Goal: Task Accomplishment & Management: Complete application form

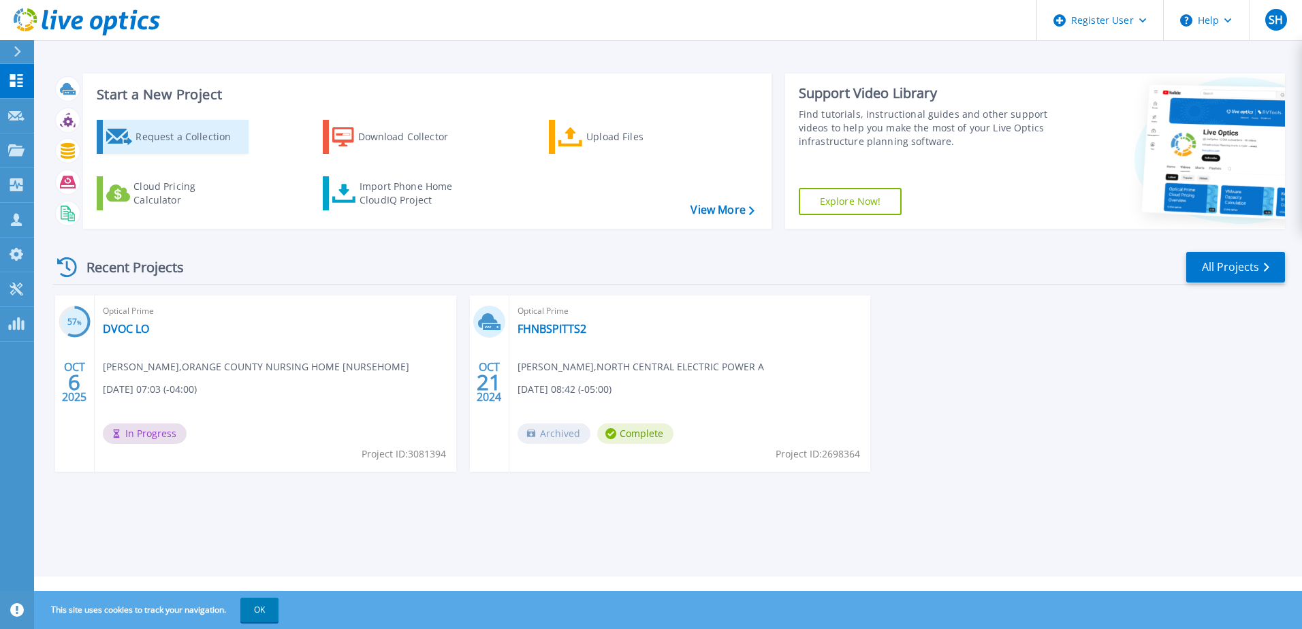
click at [199, 135] on div "Request a Collection" at bounding box center [189, 136] width 109 height 27
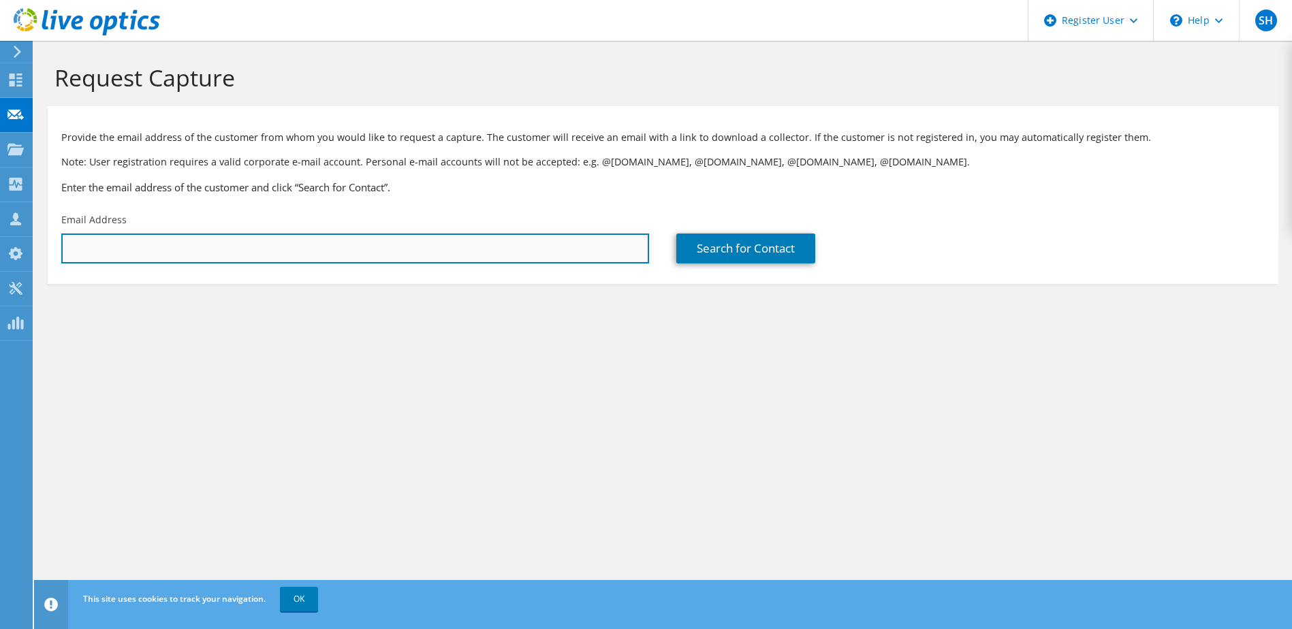
paste input "[EMAIL_ADDRESS][DOMAIN_NAME]"
type input "[EMAIL_ADDRESS][DOMAIN_NAME]"
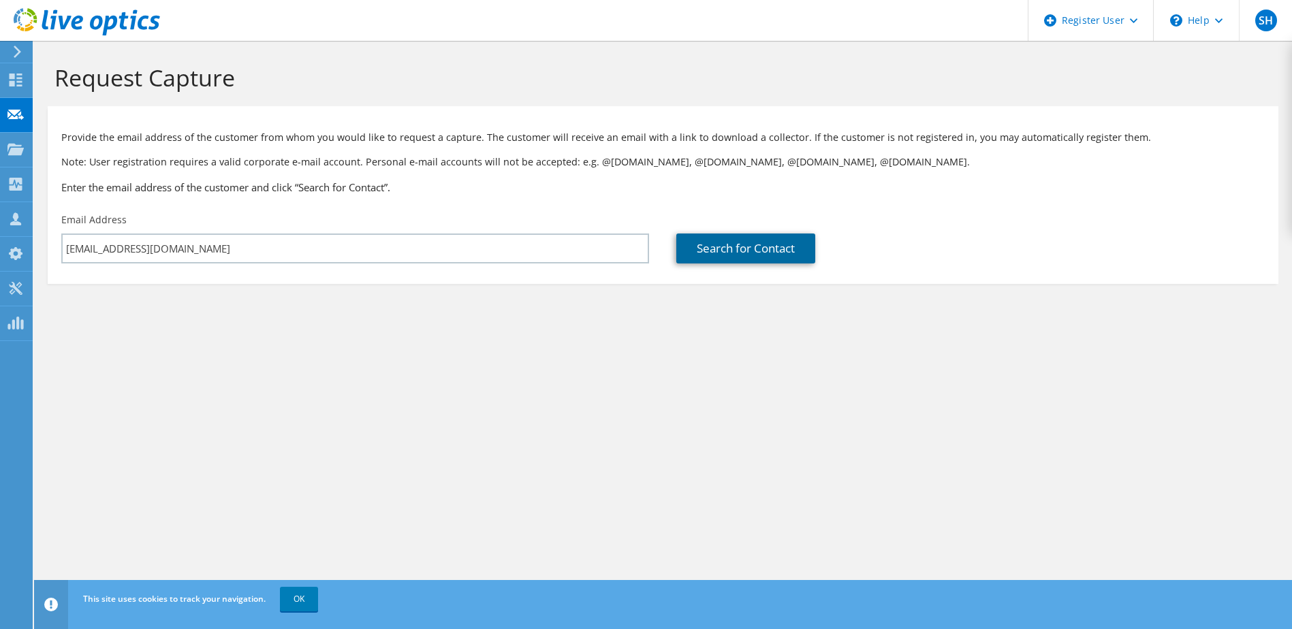
click at [771, 239] on link "Search for Contact" at bounding box center [745, 249] width 139 height 30
type input "GREATER PRINCE [PERSON_NAME]"
type input "[PERSON_NAME]"
type input "[GEOGRAPHIC_DATA]"
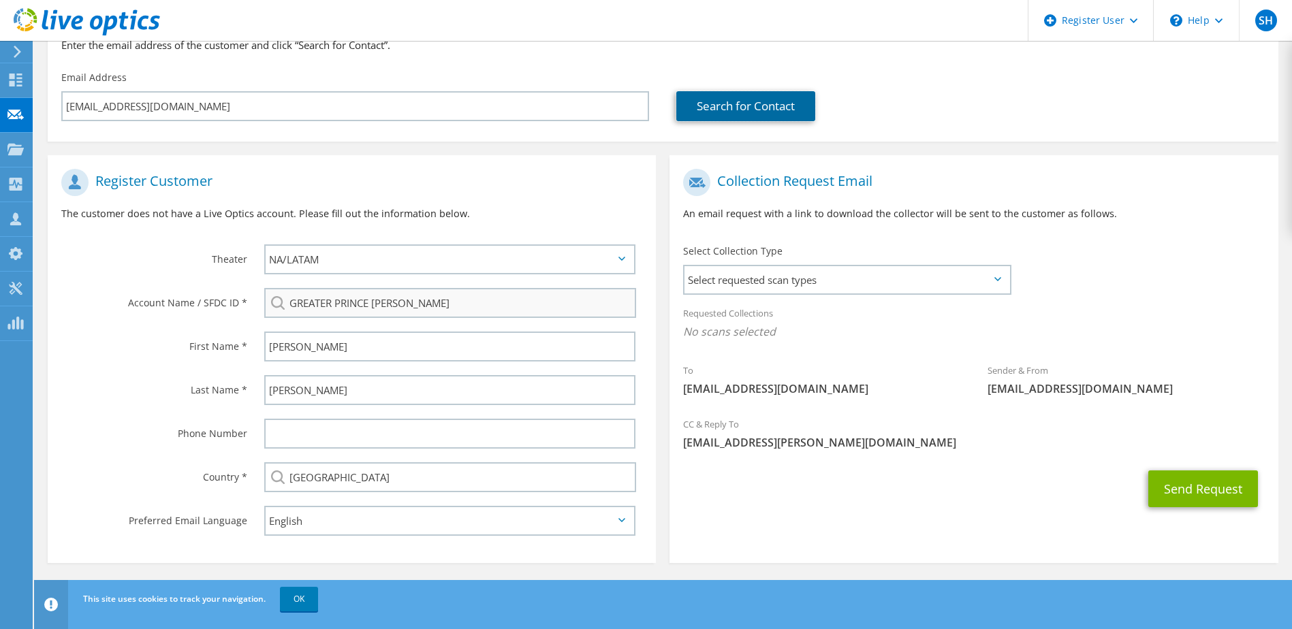
scroll to position [144, 0]
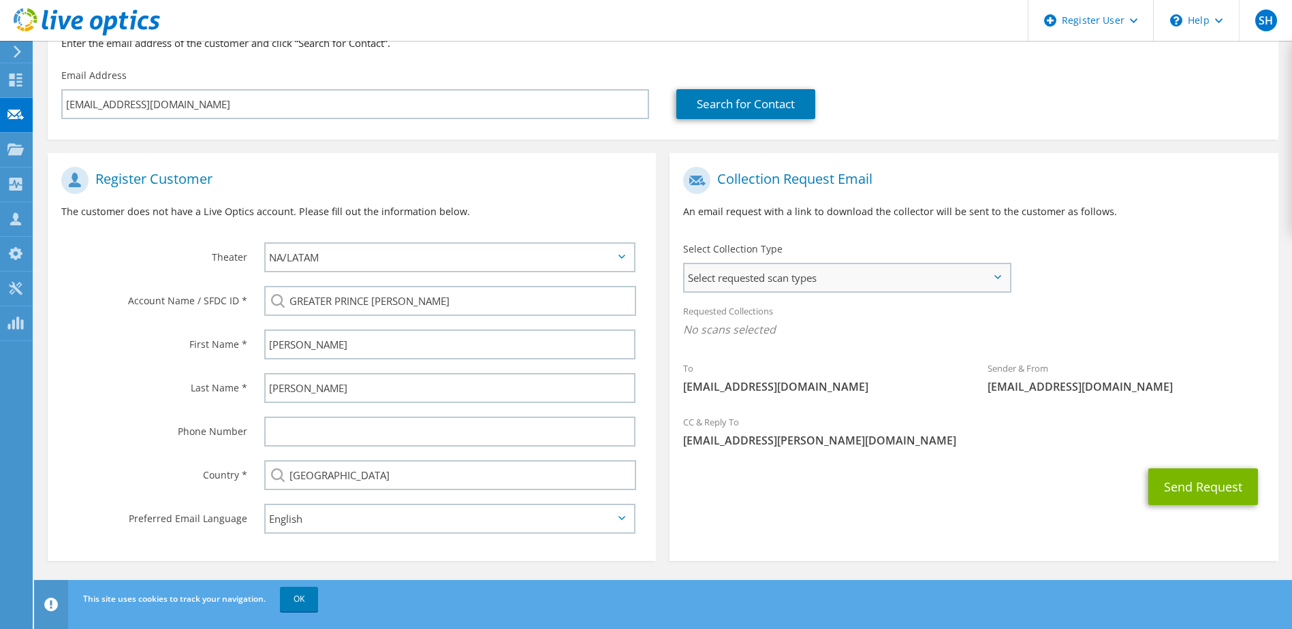
click at [990, 283] on span "Select requested scan types" at bounding box center [846, 277] width 324 height 27
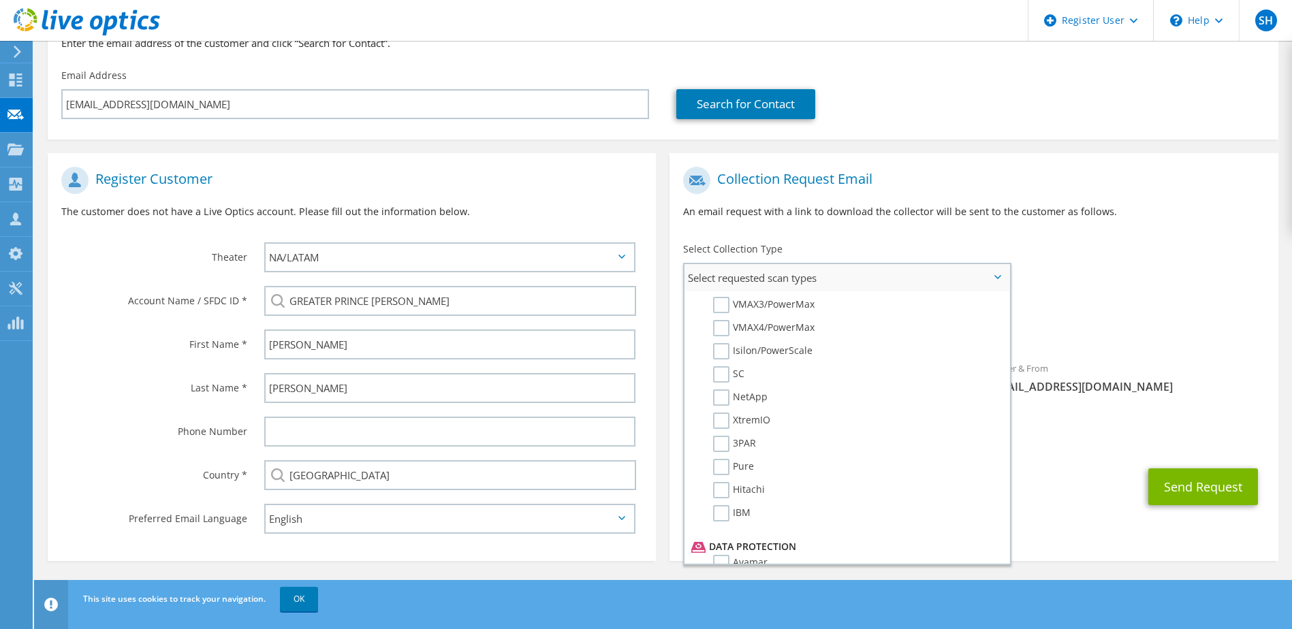
scroll to position [340, 0]
click at [1064, 481] on div "Send Request" at bounding box center [973, 487] width 608 height 50
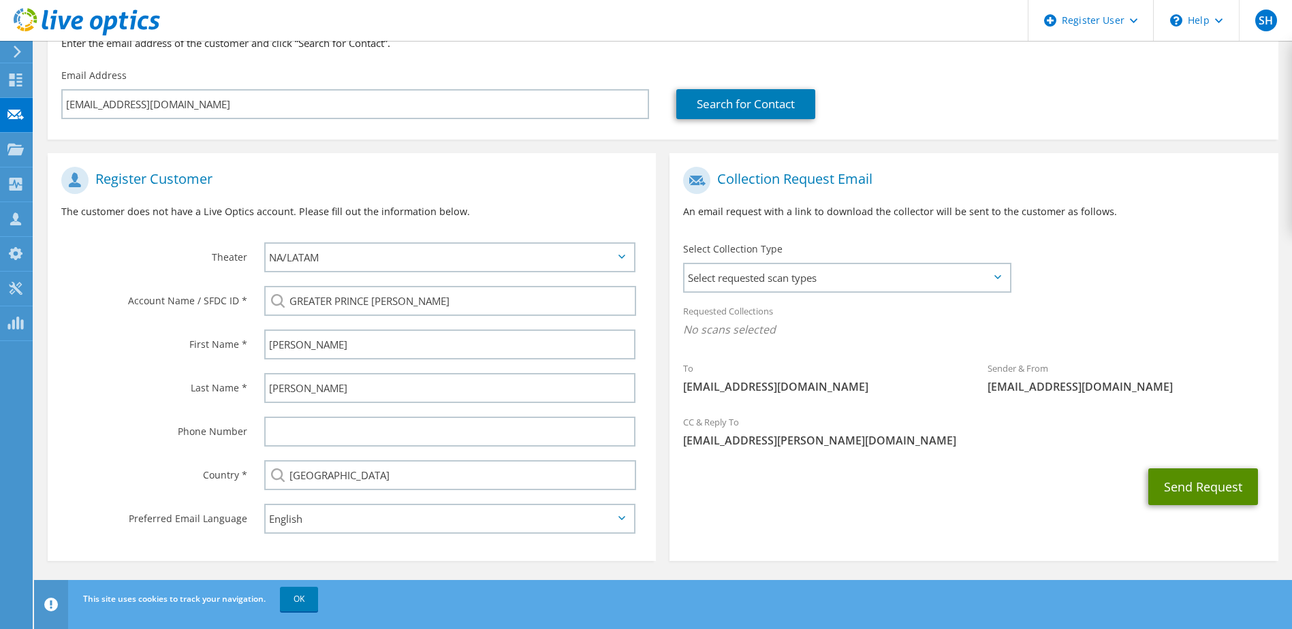
click at [1179, 489] on button "Send Request" at bounding box center [1203, 486] width 110 height 37
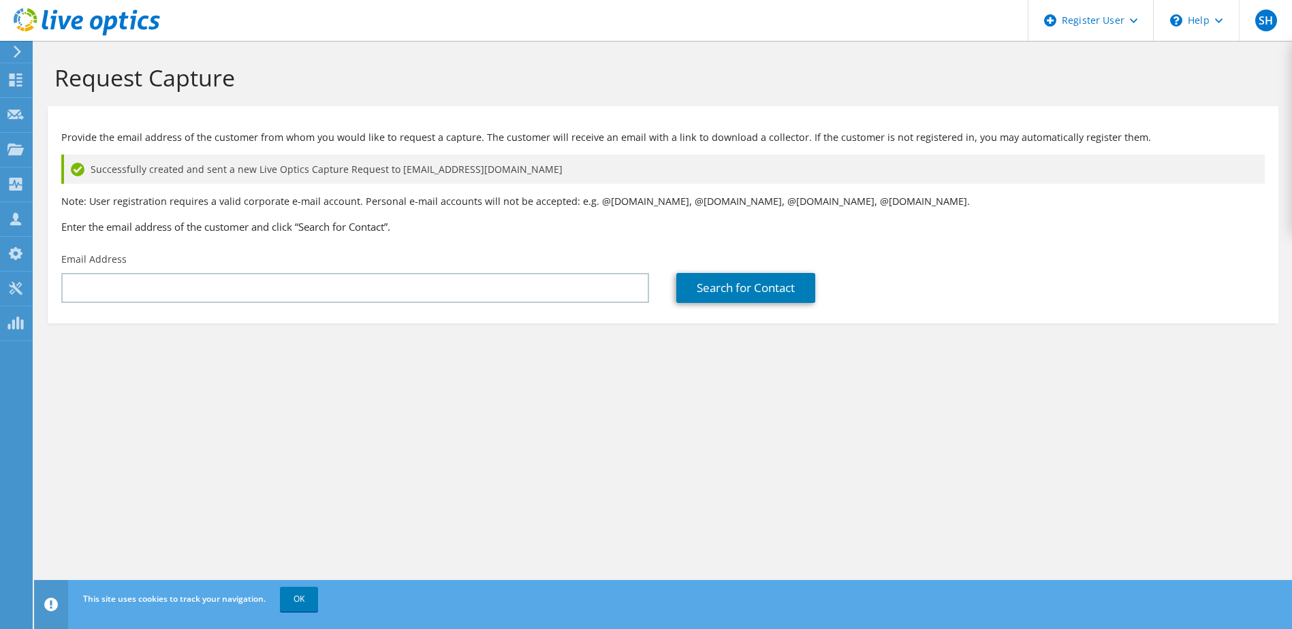
click at [34, 29] on icon at bounding box center [87, 22] width 146 height 28
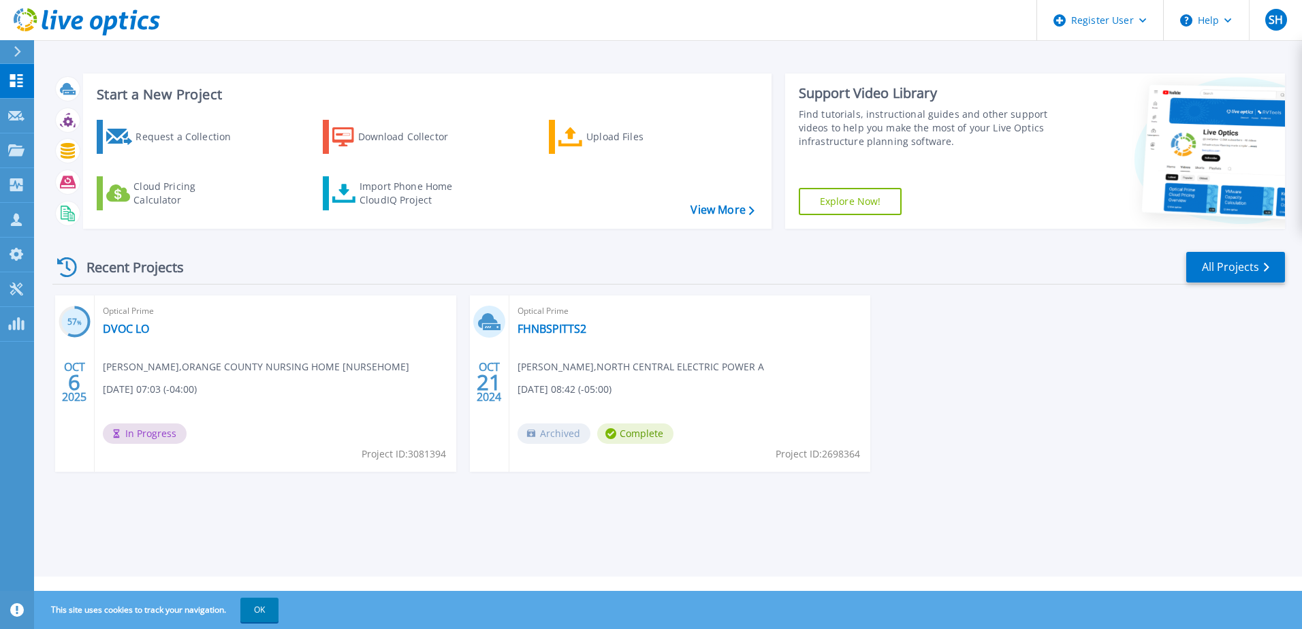
click at [755, 543] on div "Start a New Project Request a Collection Download Collector Upload Files Cloud …" at bounding box center [668, 288] width 1268 height 577
